Goal: Task Accomplishment & Management: Use online tool/utility

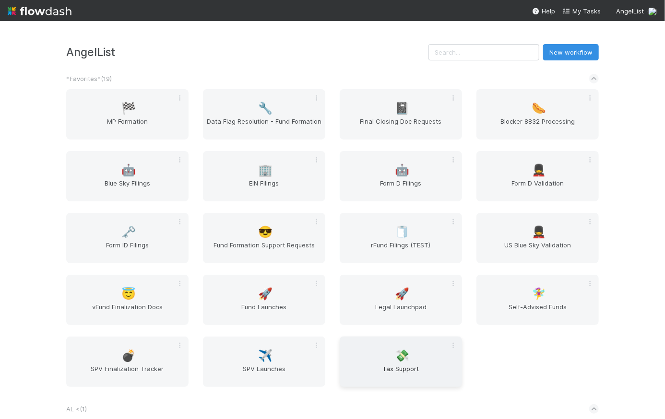
click at [415, 368] on span "Tax Support" at bounding box center [400, 373] width 115 height 19
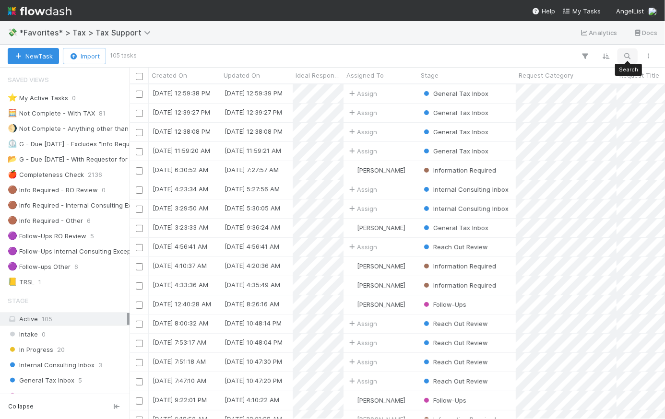
click at [629, 52] on icon "button" at bounding box center [627, 56] width 10 height 9
click at [582, 39] on input at bounding box center [577, 40] width 96 height 12
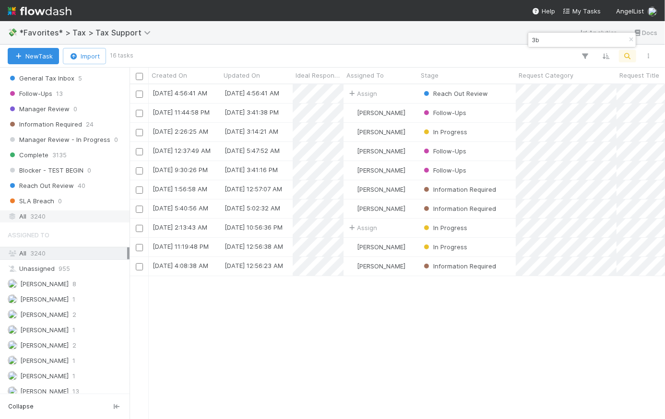
scroll to position [328, 528]
click at [42, 210] on span "3240" at bounding box center [37, 216] width 15 height 12
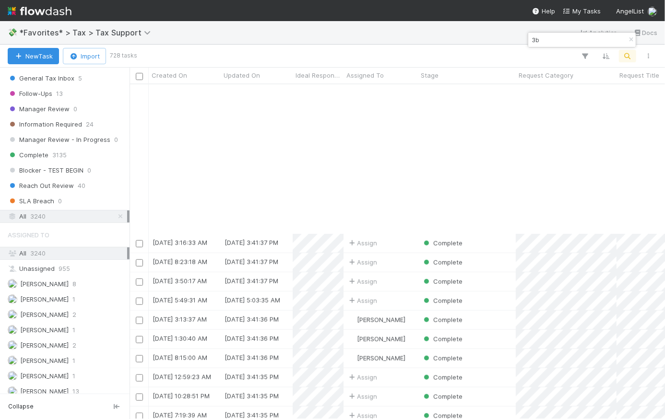
scroll to position [537, 0]
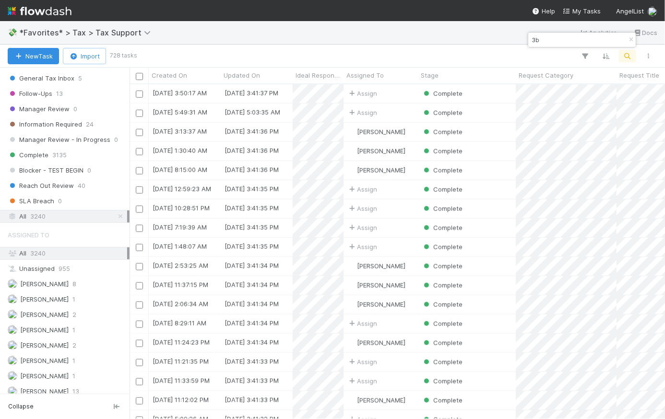
click at [559, 39] on input "3b" at bounding box center [577, 40] width 96 height 12
drag, startPoint x: 548, startPoint y: 41, endPoint x: 524, endPoint y: 40, distance: 23.5
click at [524, 40] on body "💸 *Favorites* > Tax > Tax Support Analytics Docs New Task Import 728 tasks Crea…" at bounding box center [332, 209] width 665 height 419
type input "3"
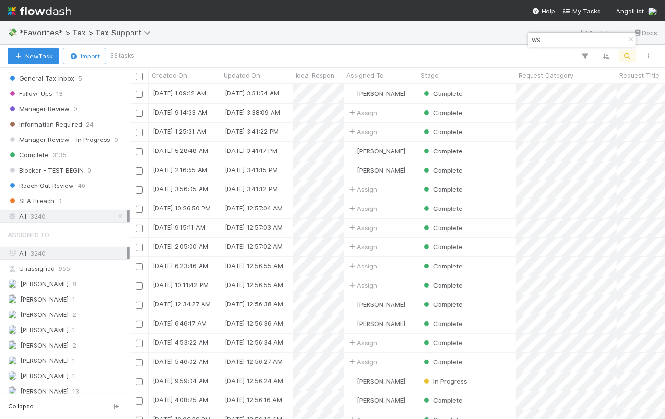
scroll to position [328, 528]
type input "W9"
click at [491, 95] on div "Complete" at bounding box center [467, 93] width 98 height 19
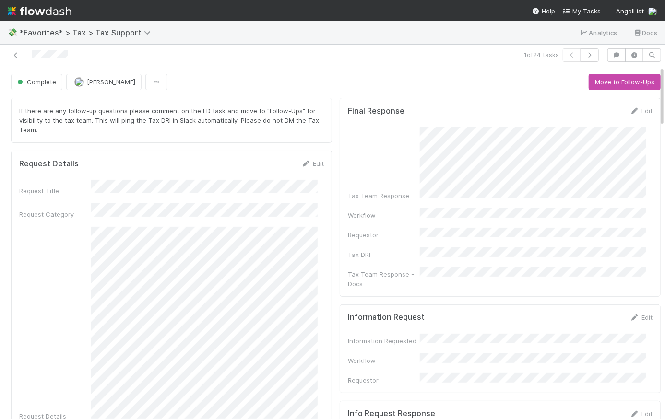
click at [411, 132] on div "Tax Team Response" at bounding box center [500, 163] width 304 height 73
click at [288, 23] on div "💸 *Favorites* > Tax > Tax Support Analytics Docs" at bounding box center [332, 32] width 665 height 23
click at [342, 82] on div "Complete [PERSON_NAME] Move to Follow-Ups" at bounding box center [335, 82] width 649 height 16
click at [301, 74] on div "Complete [PERSON_NAME] Move to Follow-Ups" at bounding box center [335, 82] width 649 height 16
click at [586, 52] on button "button" at bounding box center [589, 54] width 18 height 13
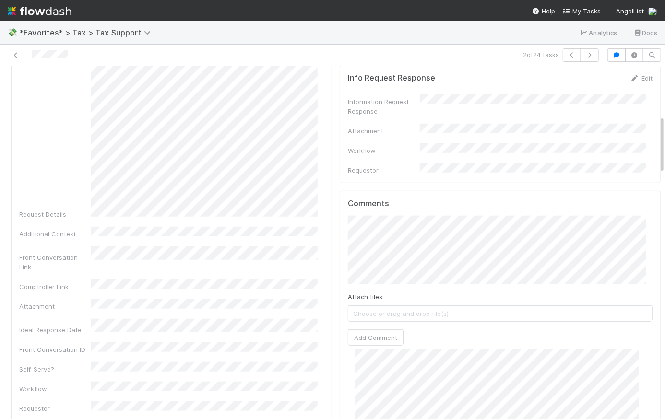
scroll to position [595, 0]
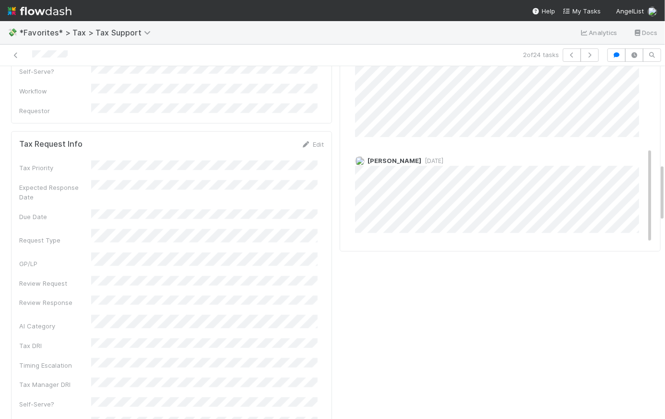
click at [426, 157] on span "[DATE]" at bounding box center [432, 160] width 22 height 7
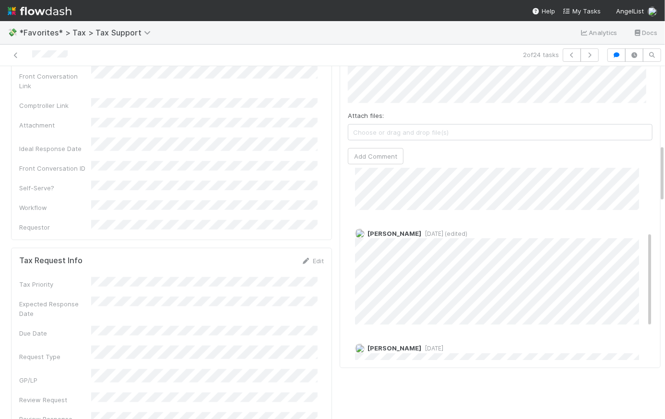
scroll to position [118, 0]
click at [422, 233] on span "[DATE] (edited)" at bounding box center [444, 236] width 46 height 7
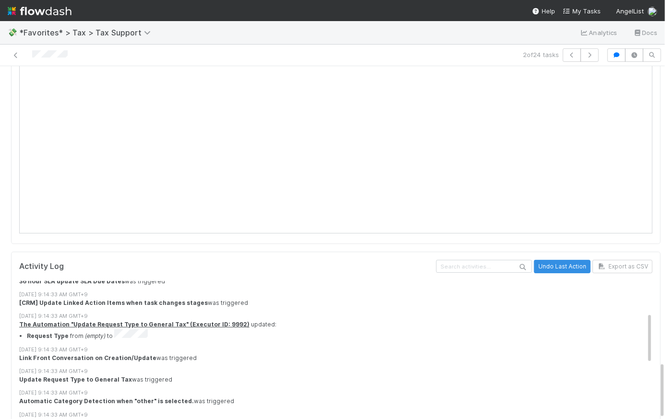
scroll to position [519, 0]
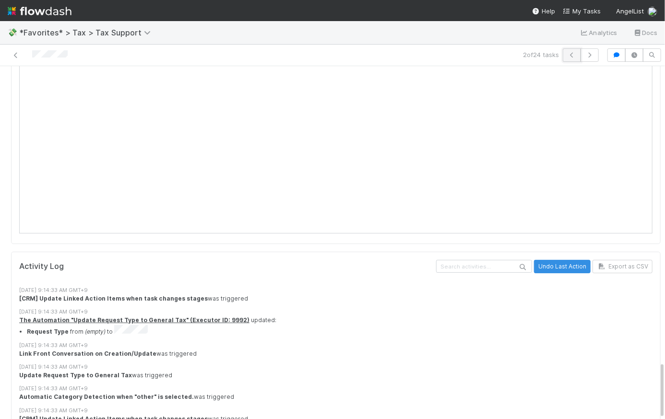
click at [567, 53] on icon "button" at bounding box center [572, 55] width 10 height 6
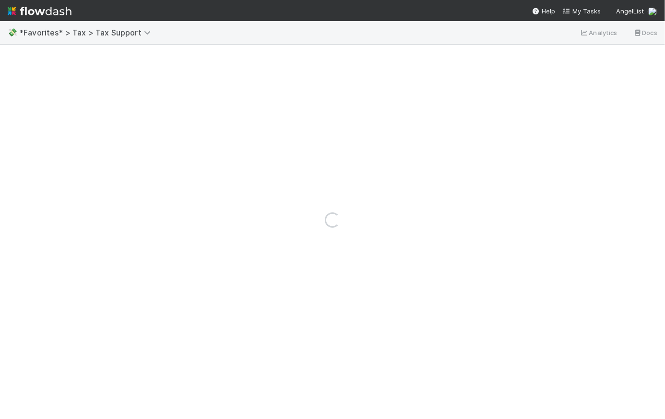
click at [566, 53] on div "Loading..." at bounding box center [332, 220] width 665 height 398
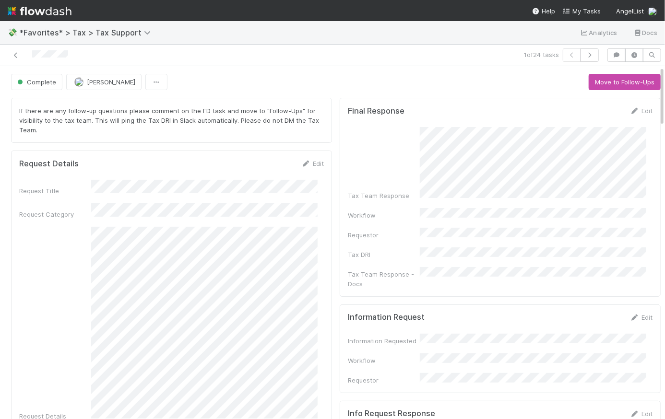
click at [323, 80] on div "Complete [PERSON_NAME] Move to Follow-Ups" at bounding box center [335, 82] width 649 height 16
click at [584, 58] on icon "button" at bounding box center [589, 55] width 10 height 6
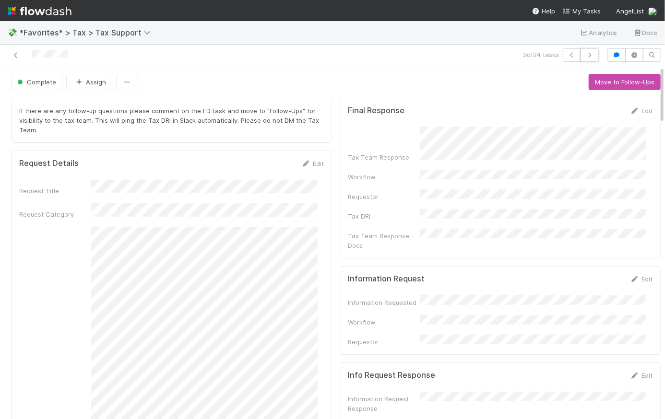
click at [584, 58] on icon "button" at bounding box center [589, 55] width 10 height 6
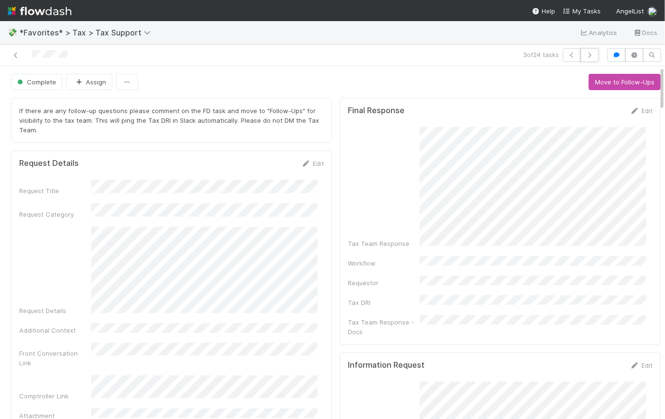
click at [584, 58] on icon "button" at bounding box center [589, 55] width 10 height 6
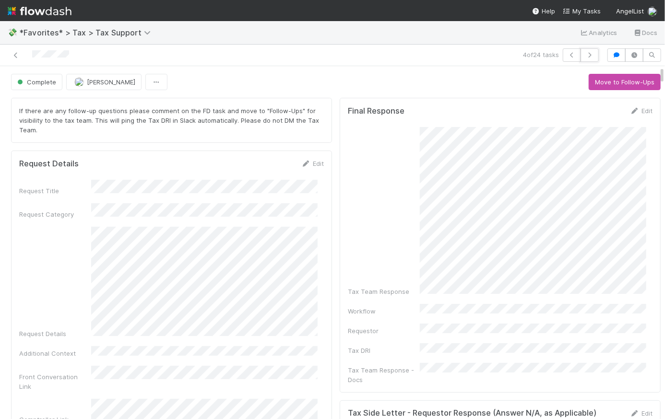
click at [584, 58] on icon "button" at bounding box center [589, 55] width 10 height 6
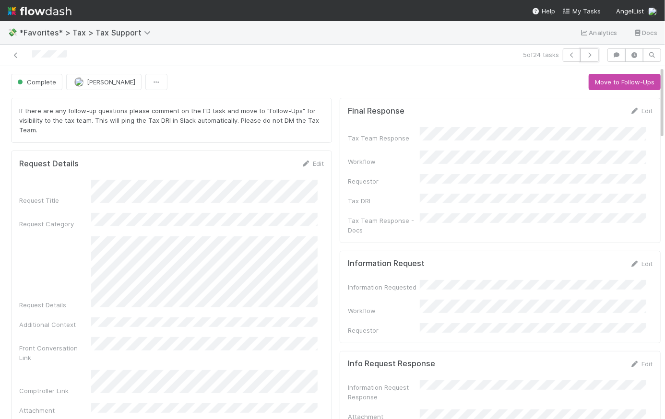
click at [584, 58] on icon "button" at bounding box center [589, 55] width 10 height 6
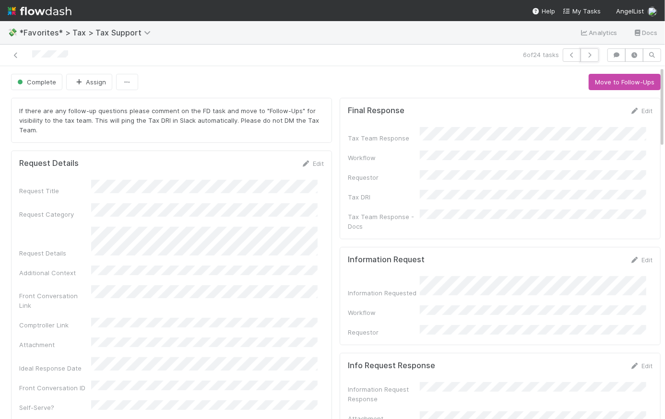
click at [584, 58] on icon "button" at bounding box center [589, 55] width 10 height 6
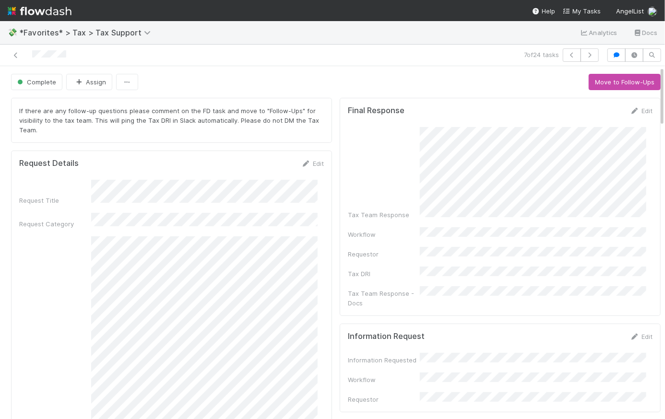
click at [47, 9] on img at bounding box center [40, 11] width 64 height 16
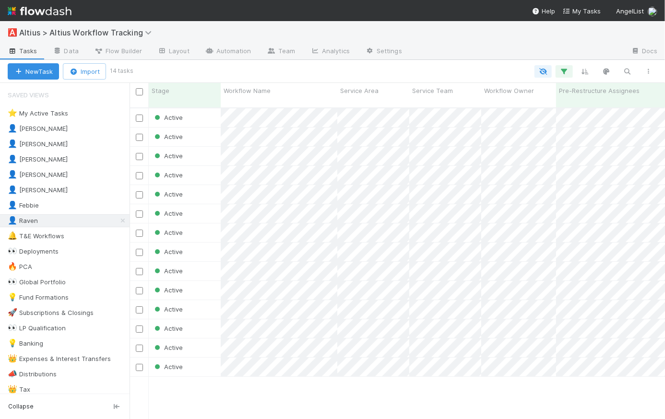
scroll to position [313, 528]
